Goal: Task Accomplishment & Management: Manage account settings

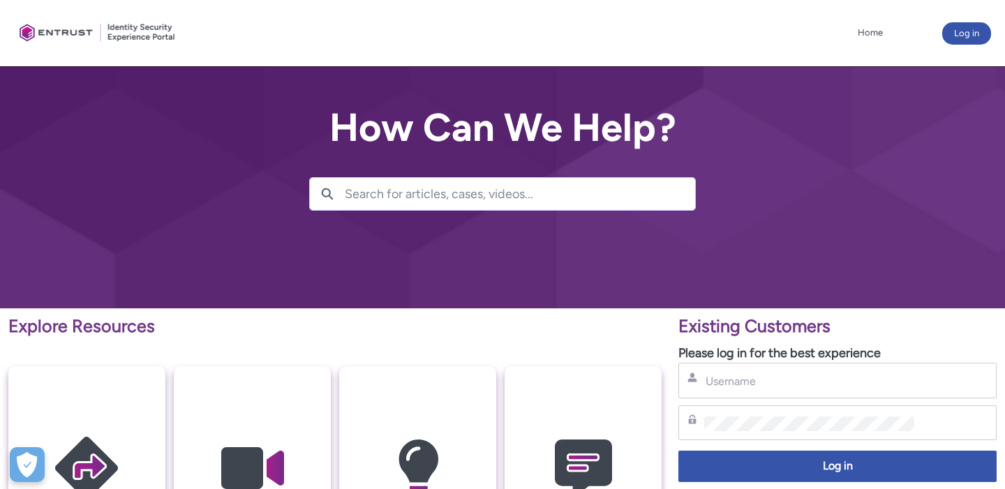
click at [804, 392] on div "Username" at bounding box center [837, 381] width 318 height 36
click at [800, 382] on input "Username" at bounding box center [809, 381] width 210 height 15
click at [809, 381] on input "Username" at bounding box center [809, 381] width 210 height 15
type input "[PERSON_NAME][EMAIL_ADDRESS][DOMAIN_NAME]"
